Goal: Task Accomplishment & Management: Manage account settings

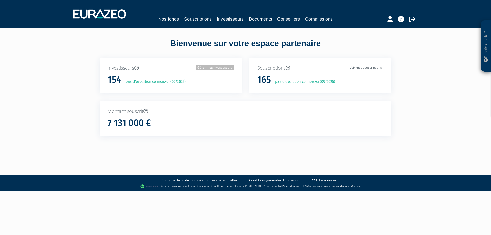
click at [214, 69] on link "Gérer mes investisseurs" at bounding box center [215, 68] width 38 height 6
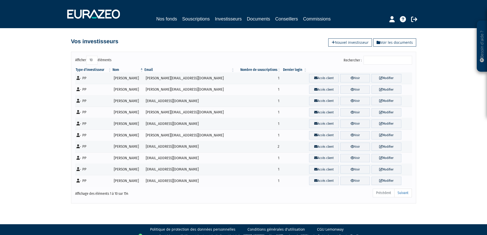
click at [382, 57] on input "Rechercher :" at bounding box center [388, 60] width 49 height 9
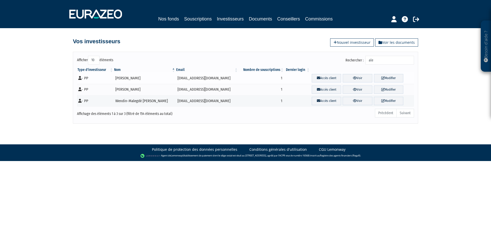
type input "ale"
click at [194, 77] on td "[EMAIL_ADDRESS][DOMAIN_NAME]" at bounding box center [207, 78] width 63 height 12
click at [358, 79] on link "Voir" at bounding box center [357, 78] width 29 height 8
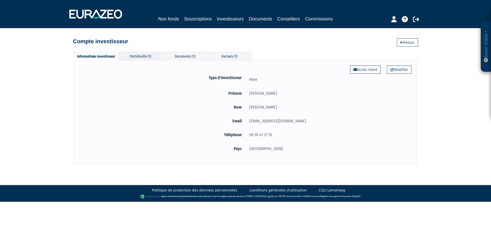
click at [150, 55] on div "Portefeuille (1)" at bounding box center [141, 56] width 44 height 8
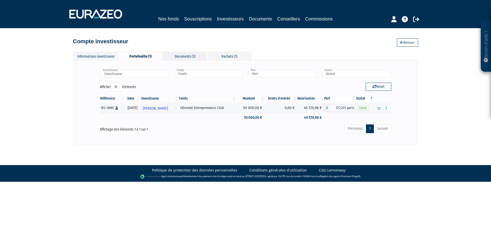
click at [188, 56] on div "Documents (3)" at bounding box center [185, 56] width 44 height 8
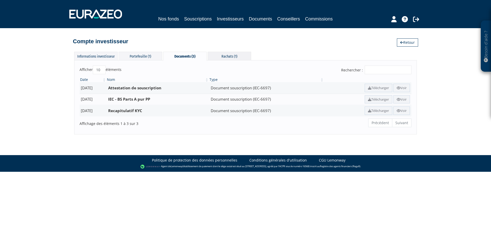
click at [233, 52] on div "Rachats (1)" at bounding box center [230, 56] width 44 height 8
